Goal: Find specific page/section: Find specific page/section

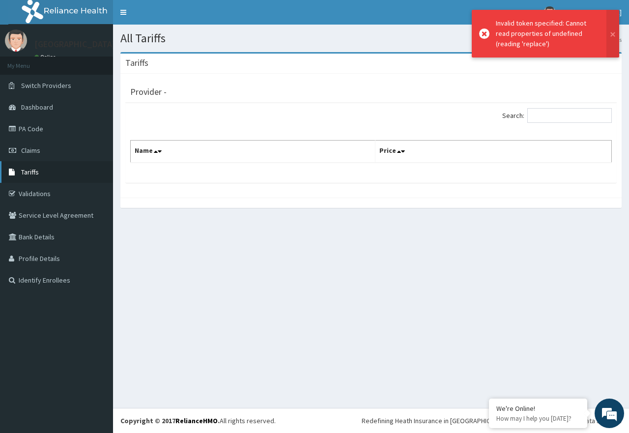
click at [35, 174] on span "Tariffs" at bounding box center [30, 172] width 18 height 9
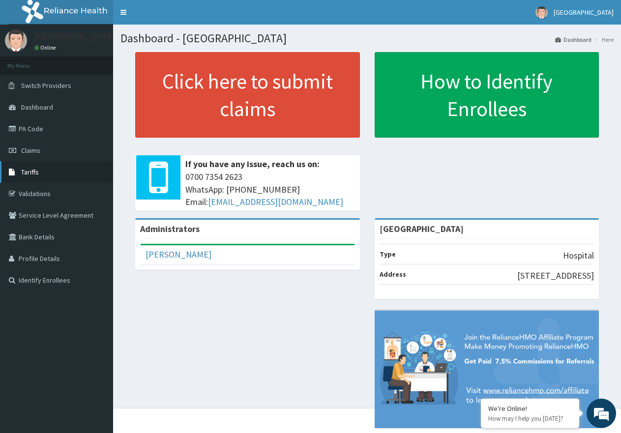
click at [37, 175] on span "Tariffs" at bounding box center [30, 172] width 18 height 9
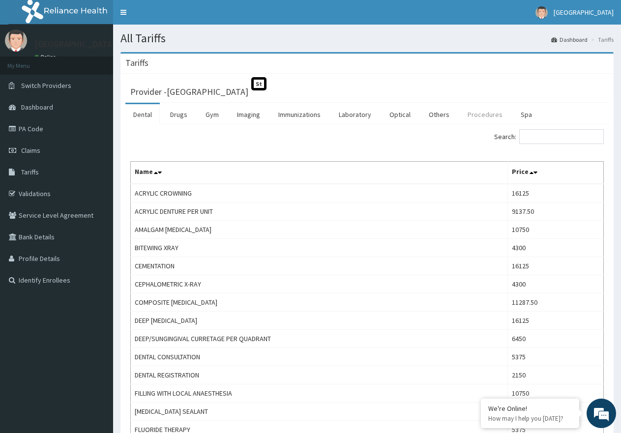
click at [480, 116] on link "Procedures" at bounding box center [485, 114] width 51 height 21
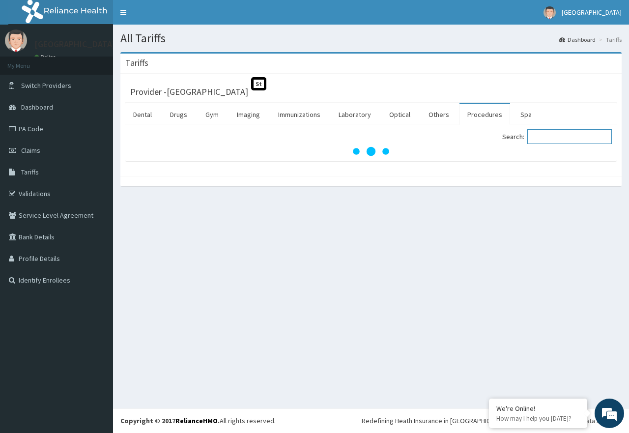
click at [555, 139] on input "Search:" at bounding box center [570, 136] width 85 height 15
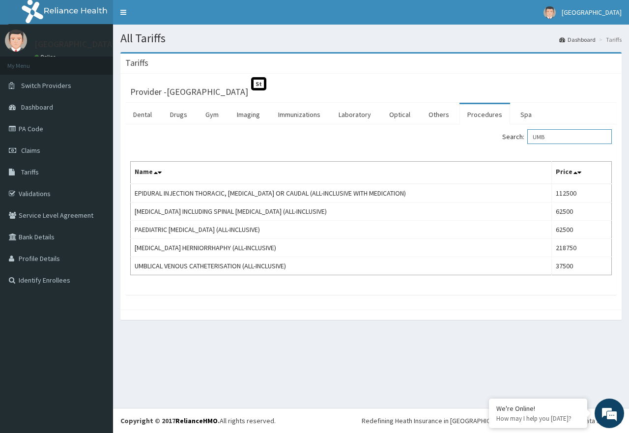
type input "UMB"
